Goal: Task Accomplishment & Management: Complete application form

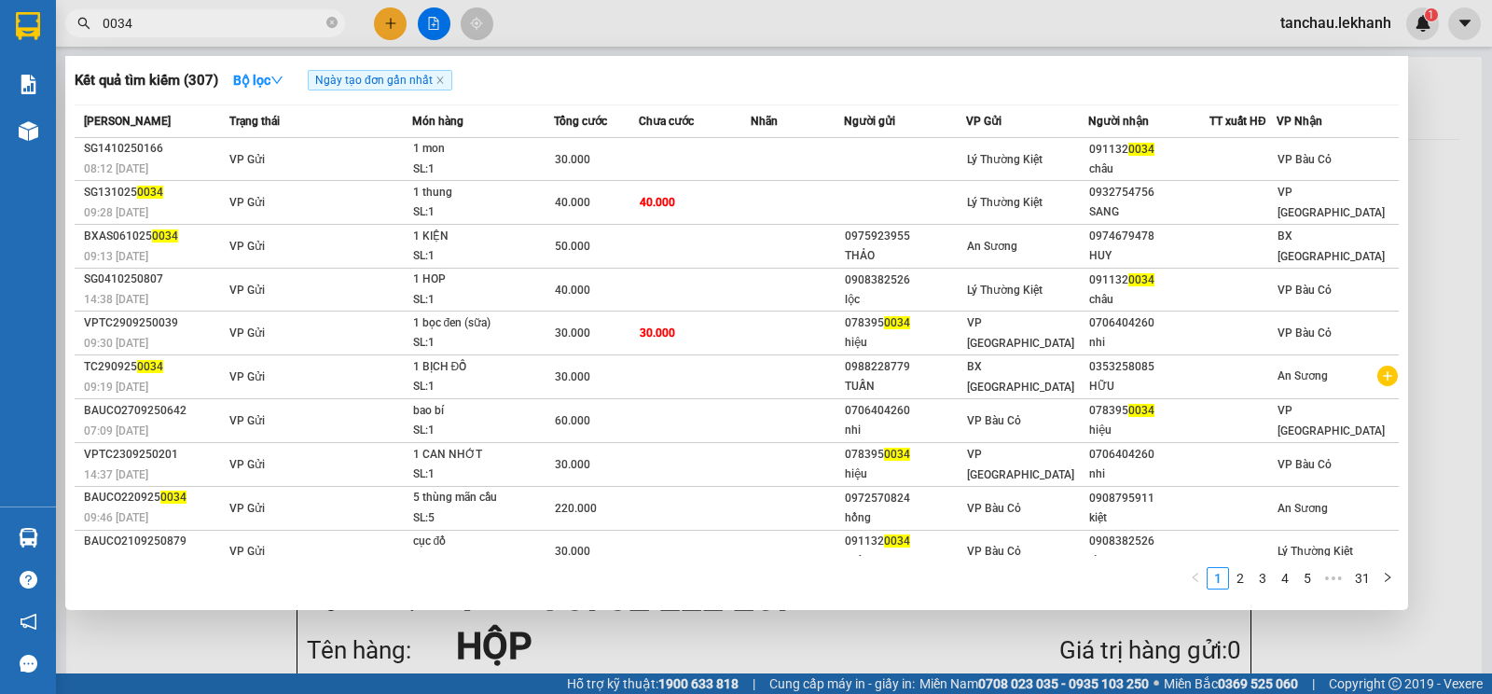
type input "0034"
click at [542, 49] on div at bounding box center [746, 347] width 1492 height 694
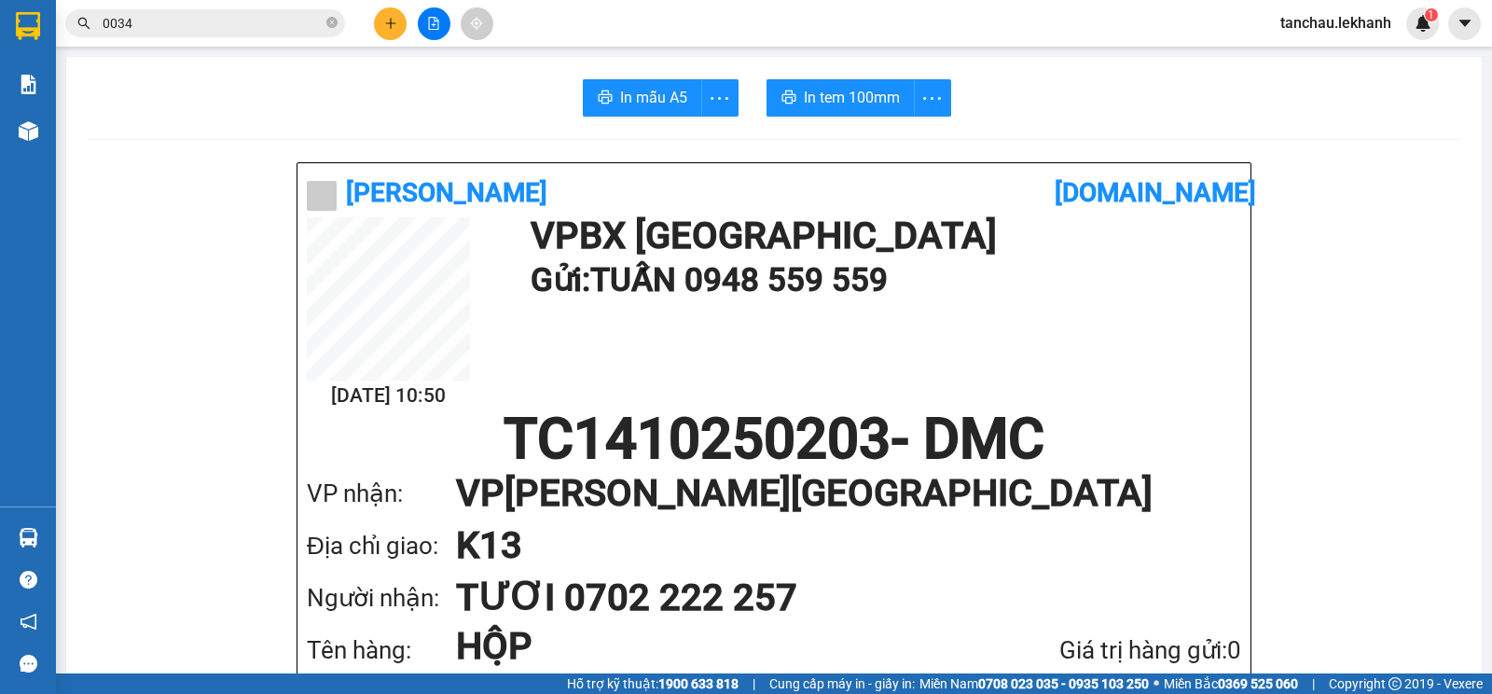
click at [214, 21] on input "0034" at bounding box center [213, 23] width 220 height 21
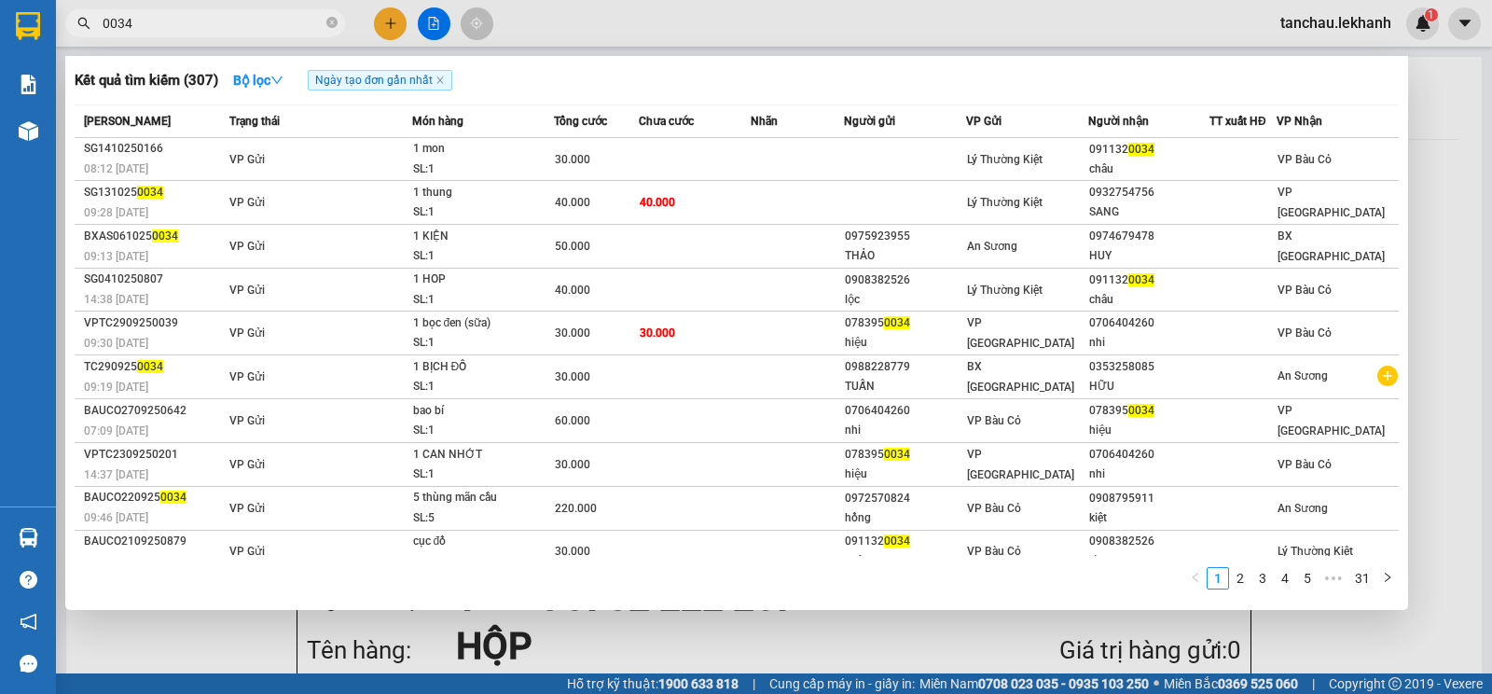
click at [382, 30] on div at bounding box center [746, 347] width 1492 height 694
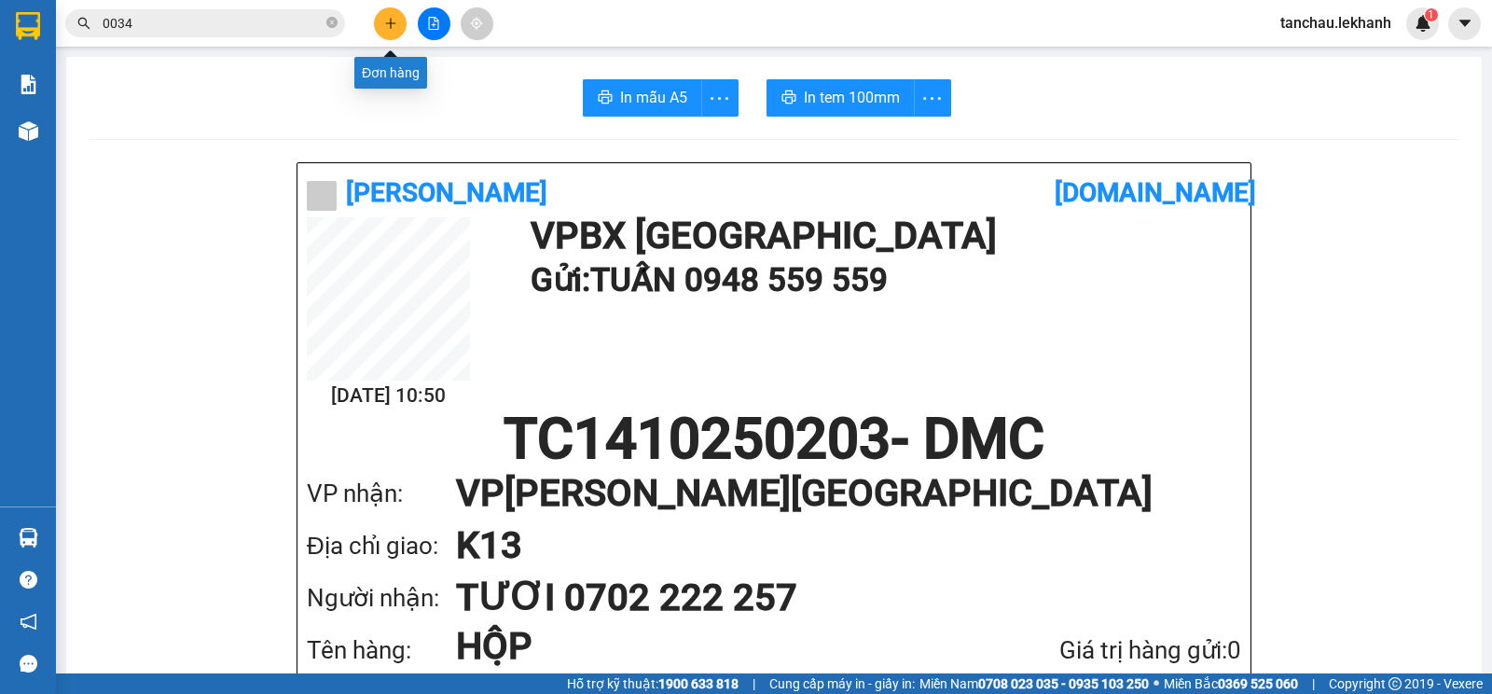
click at [383, 31] on button at bounding box center [390, 23] width 33 height 33
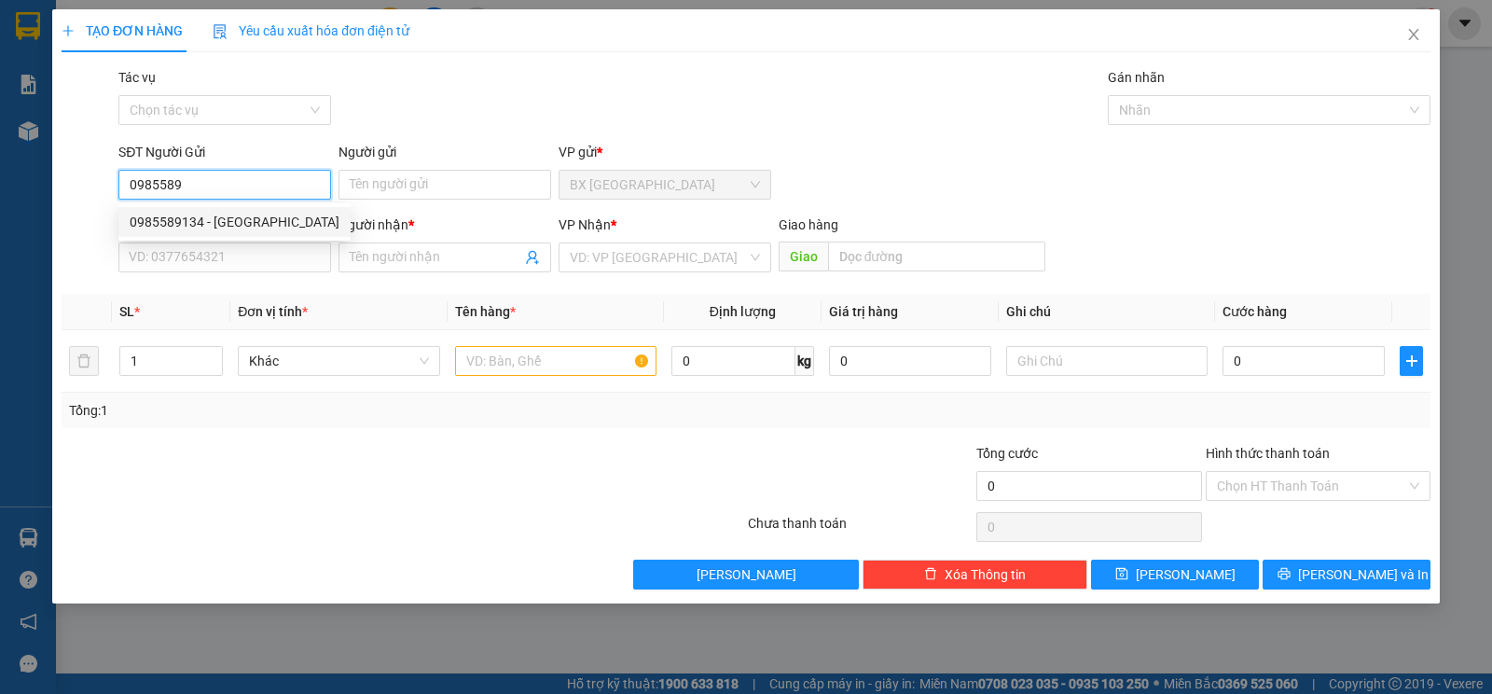
click at [227, 220] on div "0985589134 - [GEOGRAPHIC_DATA]" at bounding box center [235, 222] width 210 height 21
type input "0985589134"
type input "ĐỨC"
type input "0962897746"
type input "TOÀN"
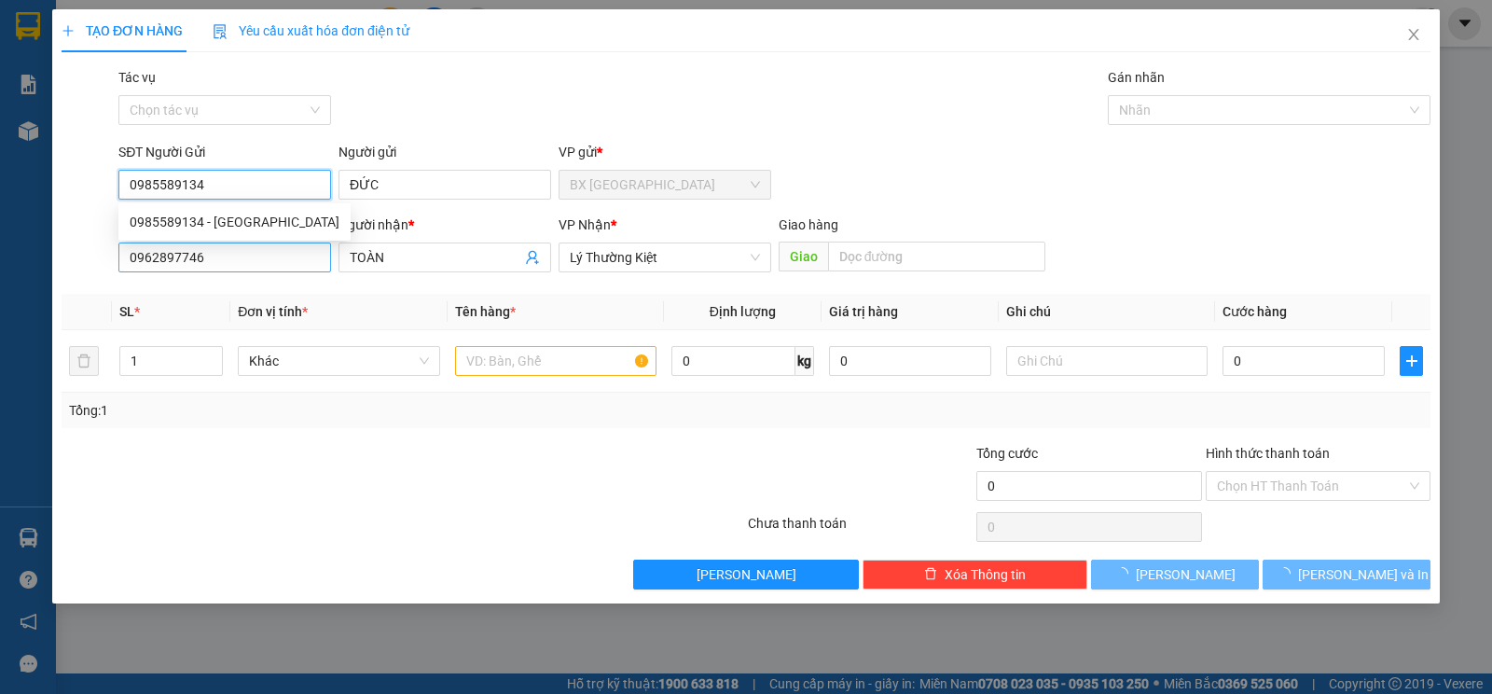
type input "30.000"
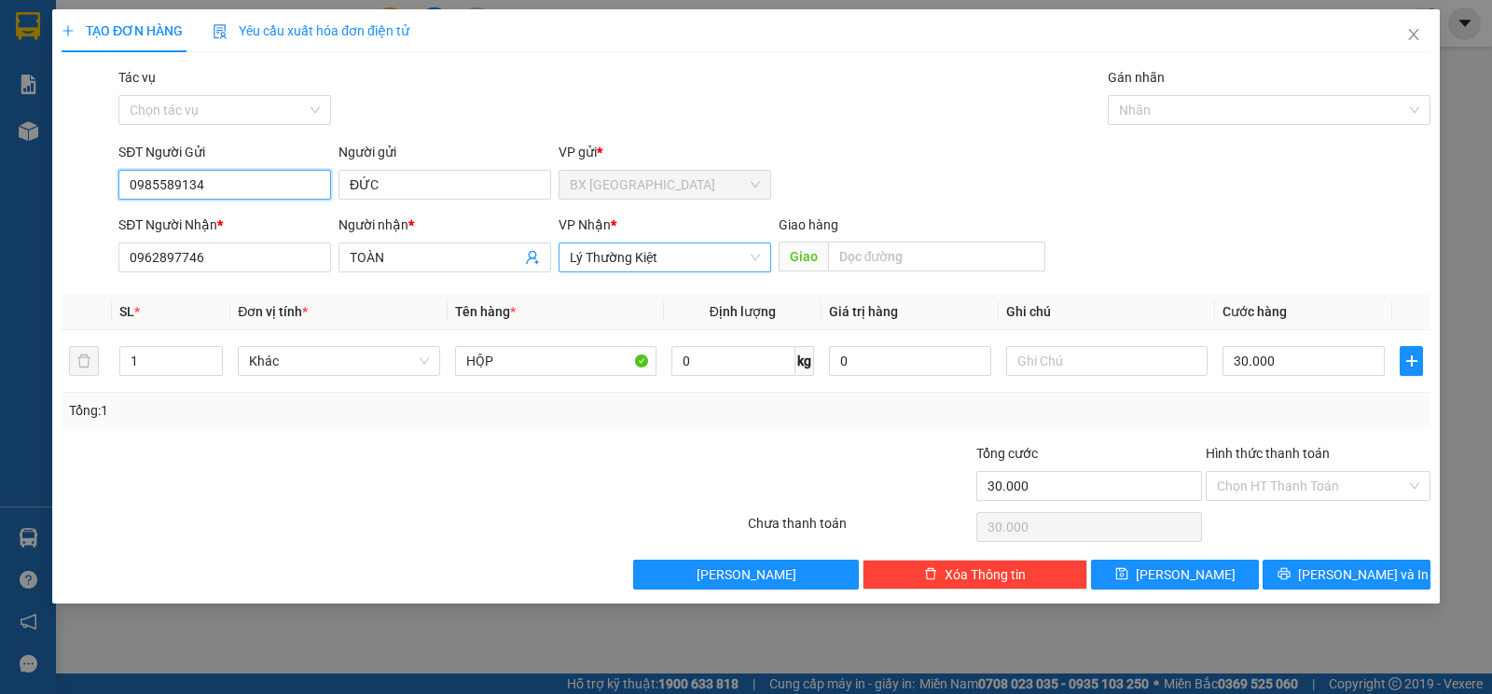
drag, startPoint x: 719, startPoint y: 271, endPoint x: 706, endPoint y: 260, distance: 17.2
click at [717, 269] on div "Lý Thường Kiệt" at bounding box center [664, 257] width 213 height 30
type input "0985589134"
click at [705, 258] on span "Lý Thường Kiệt" at bounding box center [665, 257] width 190 height 28
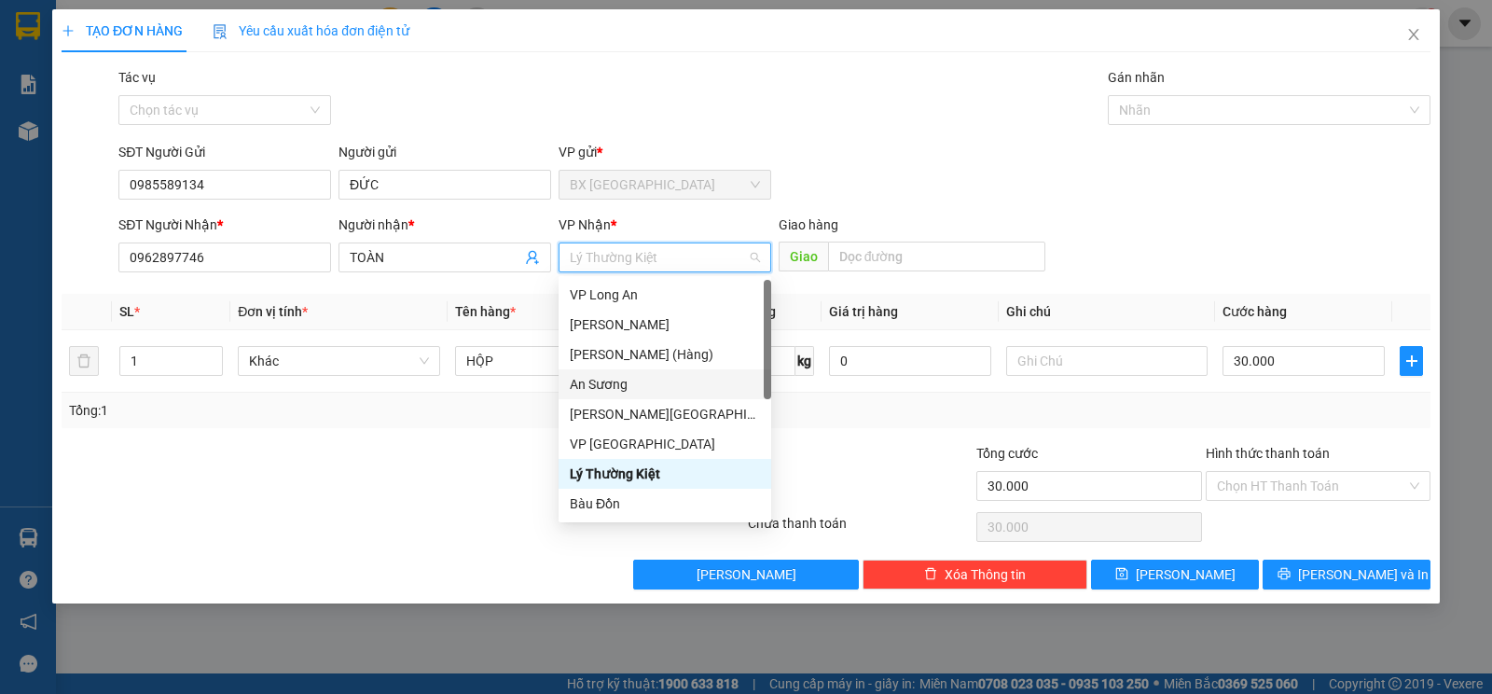
click at [631, 385] on div "An Sương" at bounding box center [665, 384] width 190 height 21
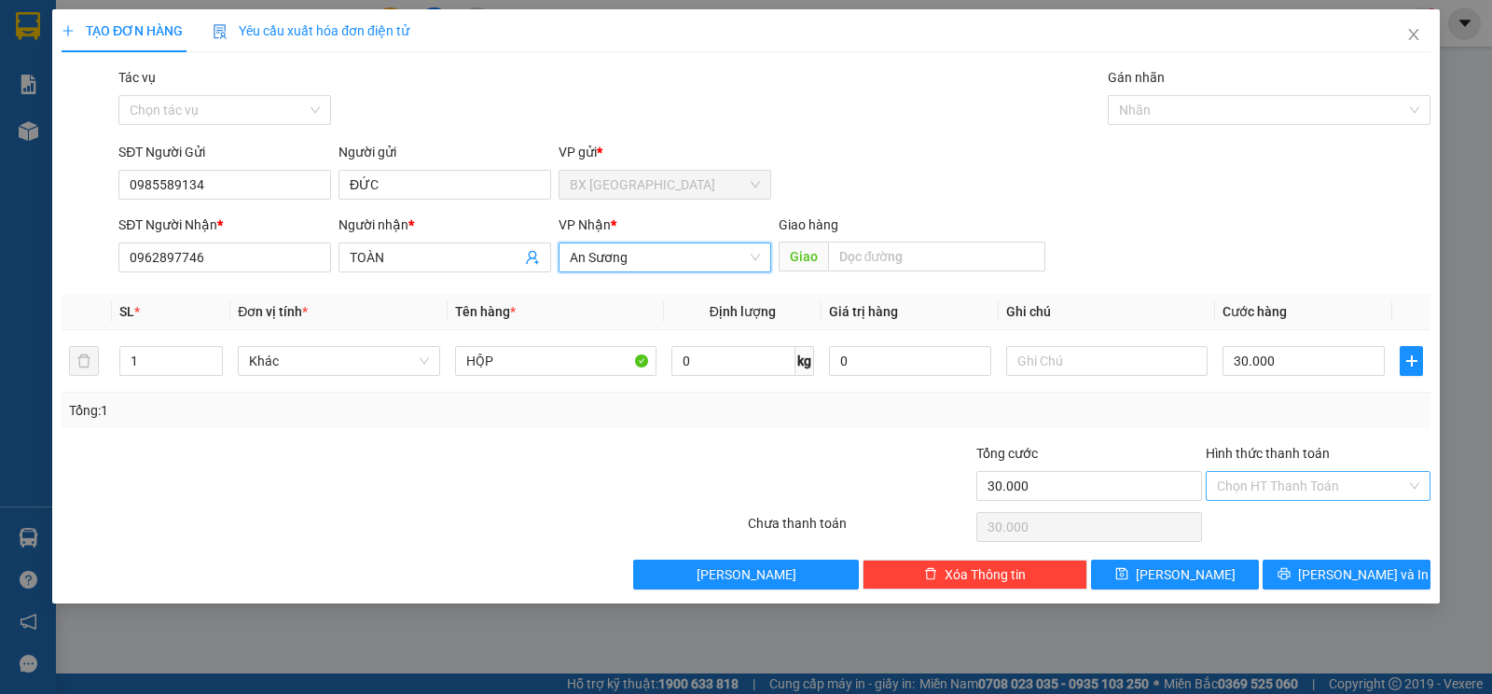
click at [1258, 474] on div "Hình thức thanh toán Chọn HT Thanh Toán" at bounding box center [1317, 475] width 225 height 65
click at [1259, 480] on input "Hình thức thanh toán" at bounding box center [1311, 486] width 189 height 28
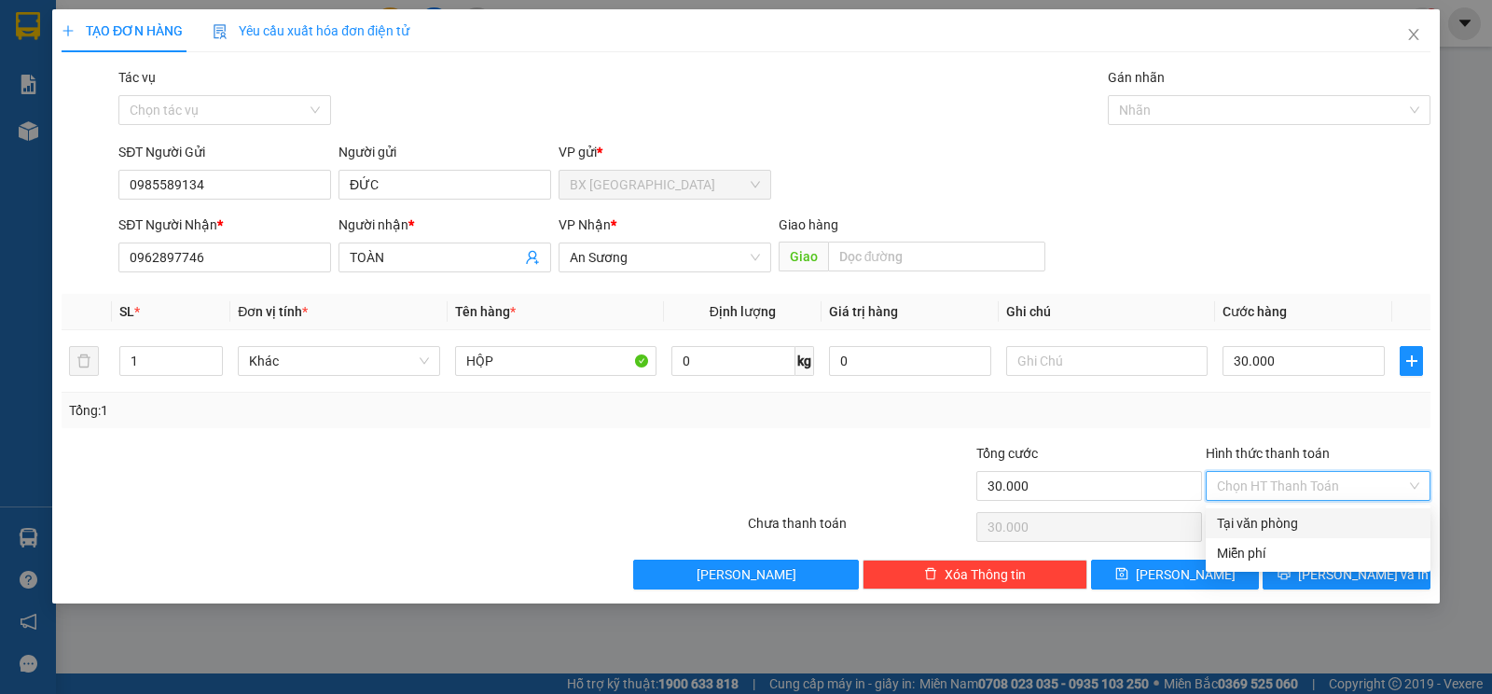
click at [1273, 516] on div "Tại văn phòng" at bounding box center [1318, 523] width 202 height 21
type input "0"
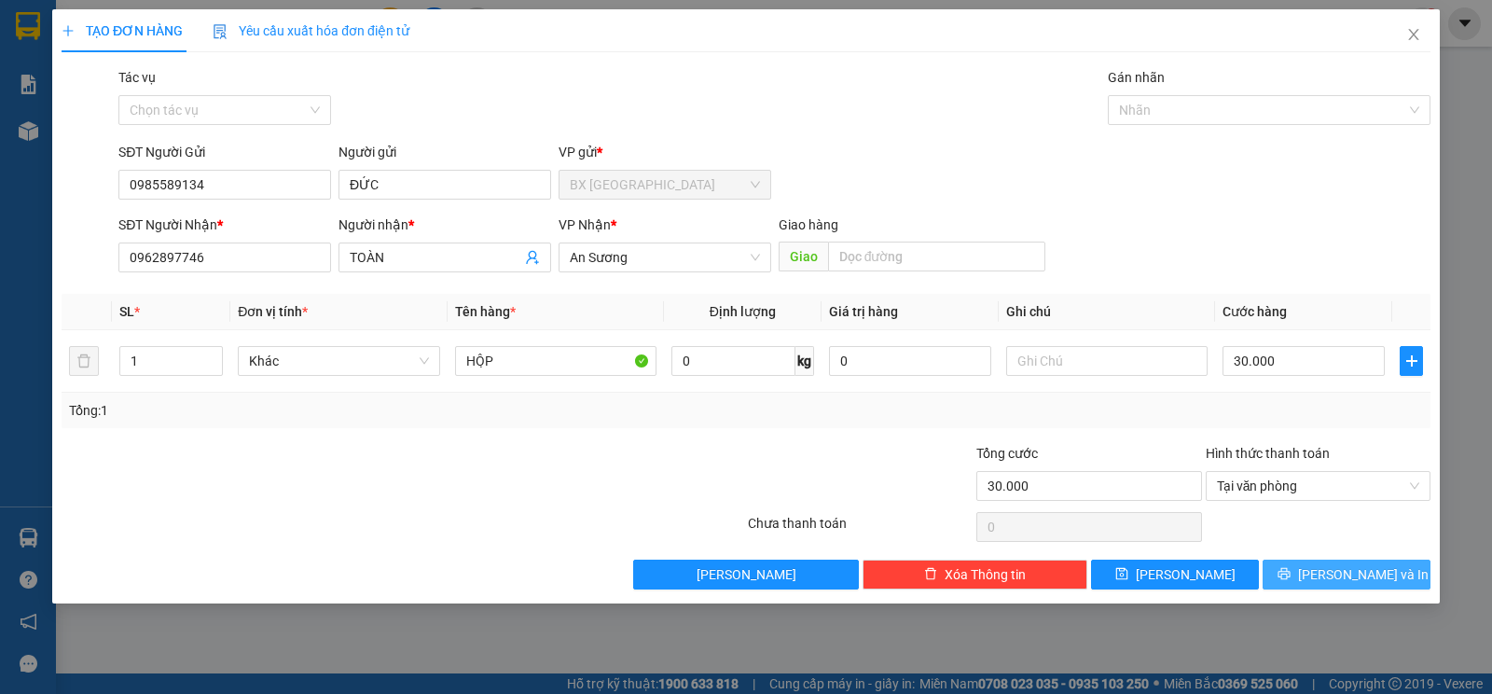
click at [1290, 578] on icon "printer" at bounding box center [1283, 573] width 13 height 13
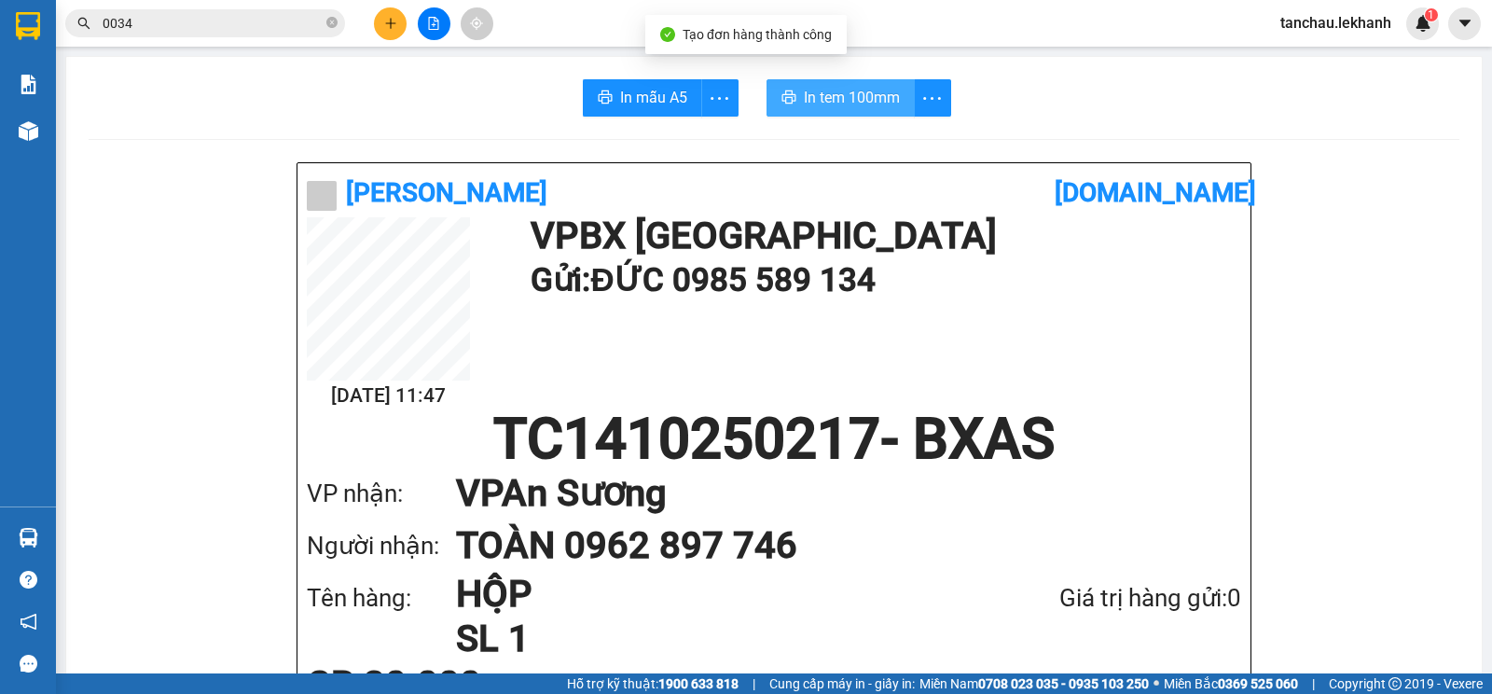
click at [835, 95] on span "In tem 100mm" at bounding box center [852, 97] width 96 height 23
